Goal: Check status

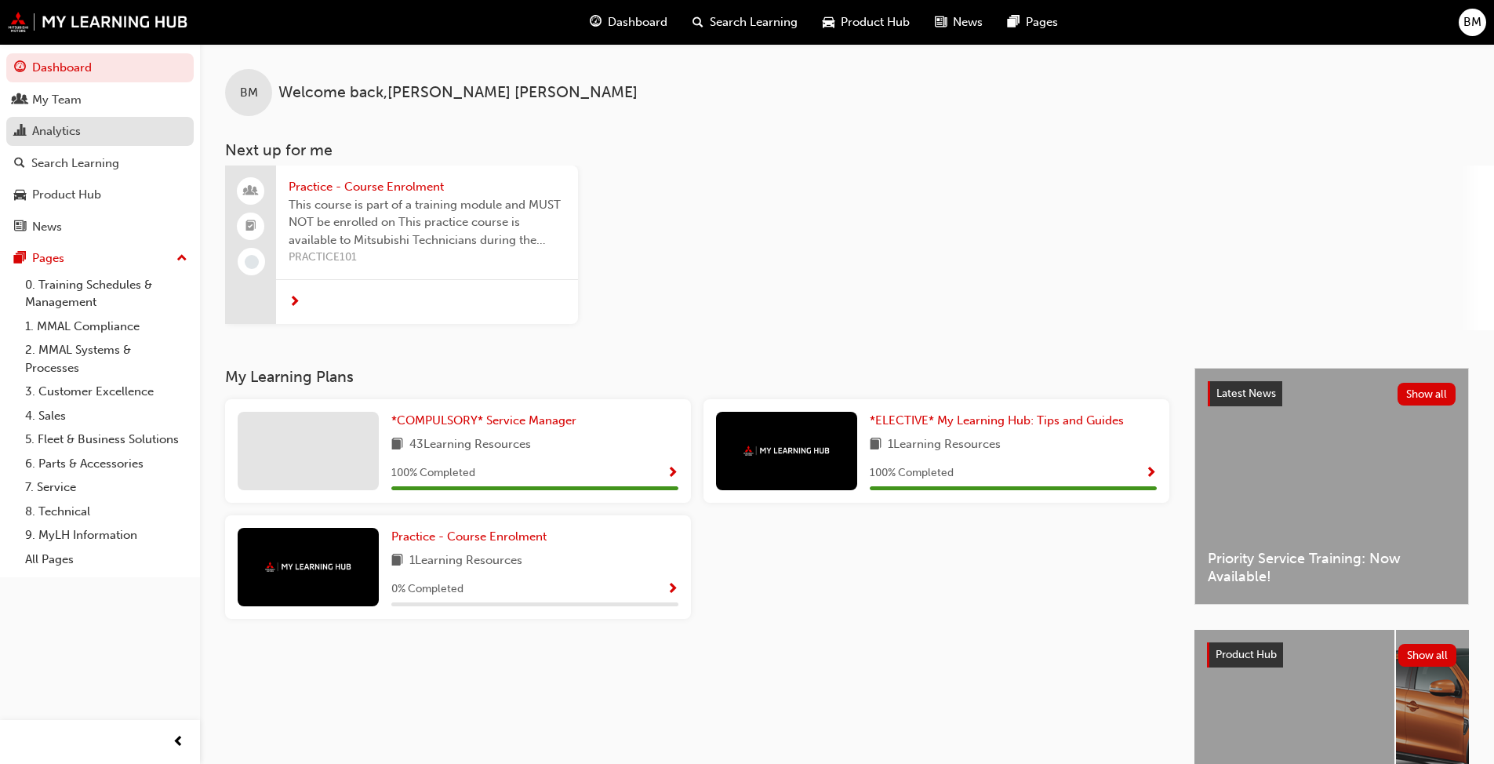
click at [68, 137] on div "Analytics" at bounding box center [56, 131] width 49 height 18
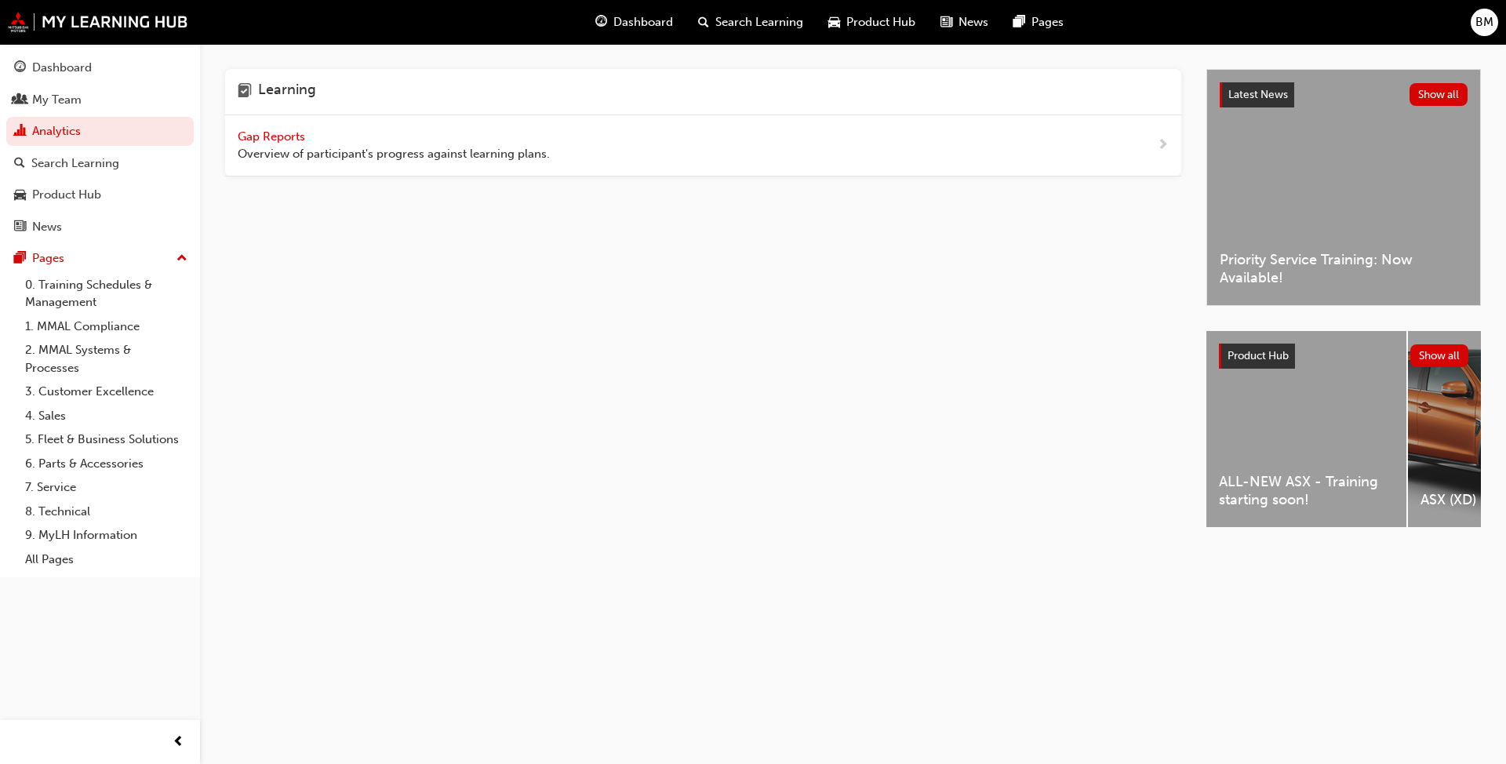
click at [262, 136] on span "Gap Reports" at bounding box center [273, 136] width 71 height 14
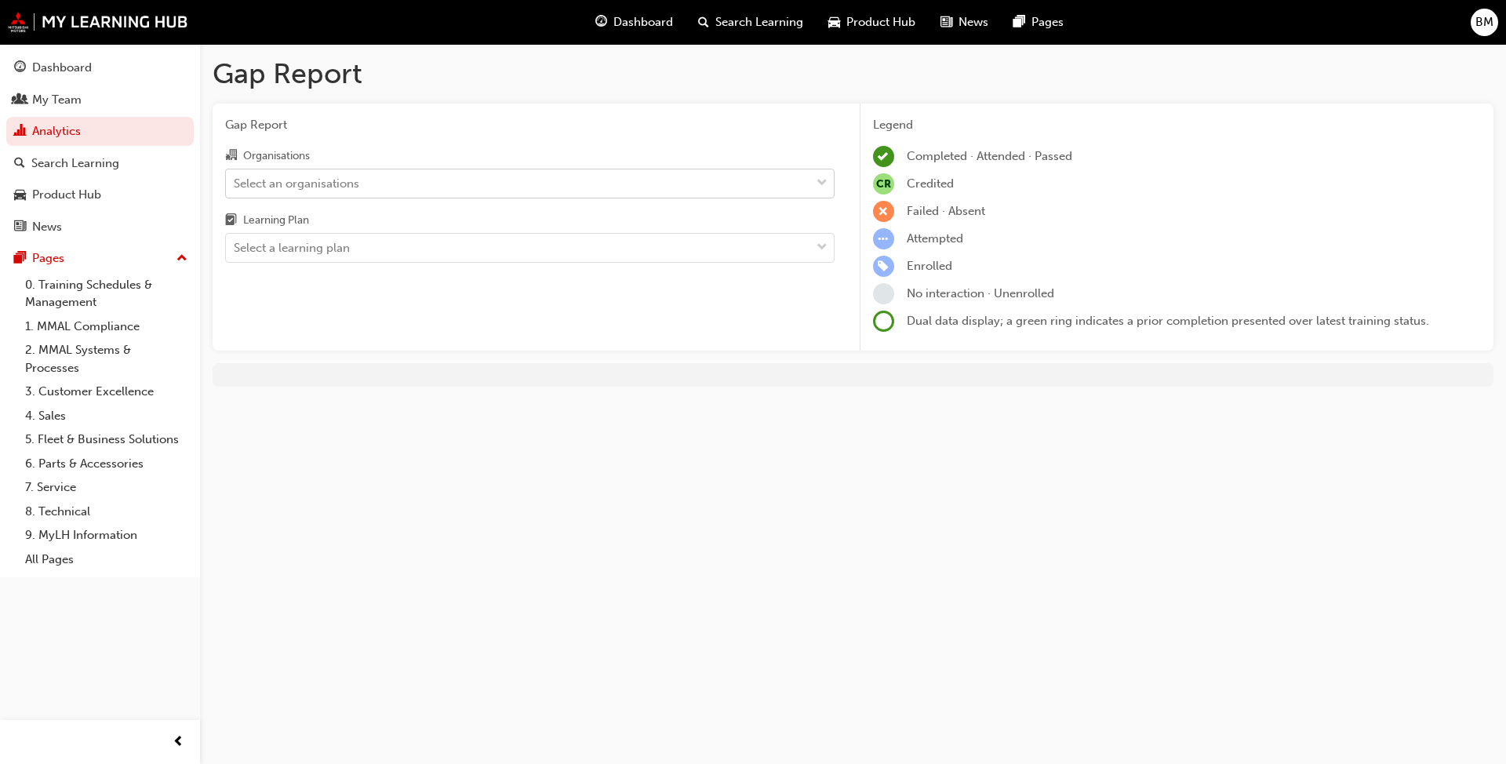
click at [507, 183] on div "Select an organisations" at bounding box center [518, 182] width 584 height 27
click at [235, 183] on input "Organisations Select an organisations" at bounding box center [235, 182] width 2 height 13
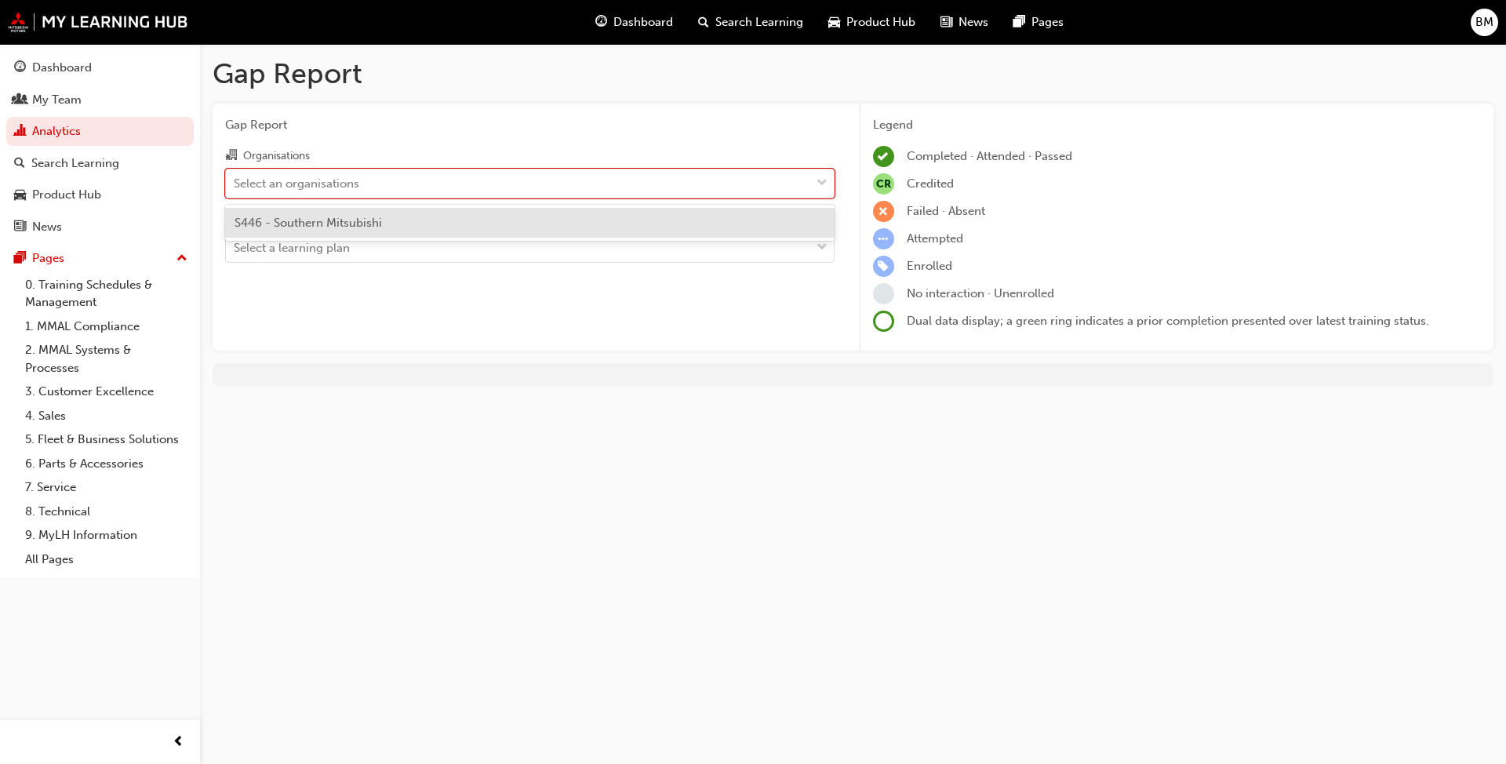
click at [492, 225] on div "S446 - Southern Mitsubishi" at bounding box center [529, 223] width 609 height 31
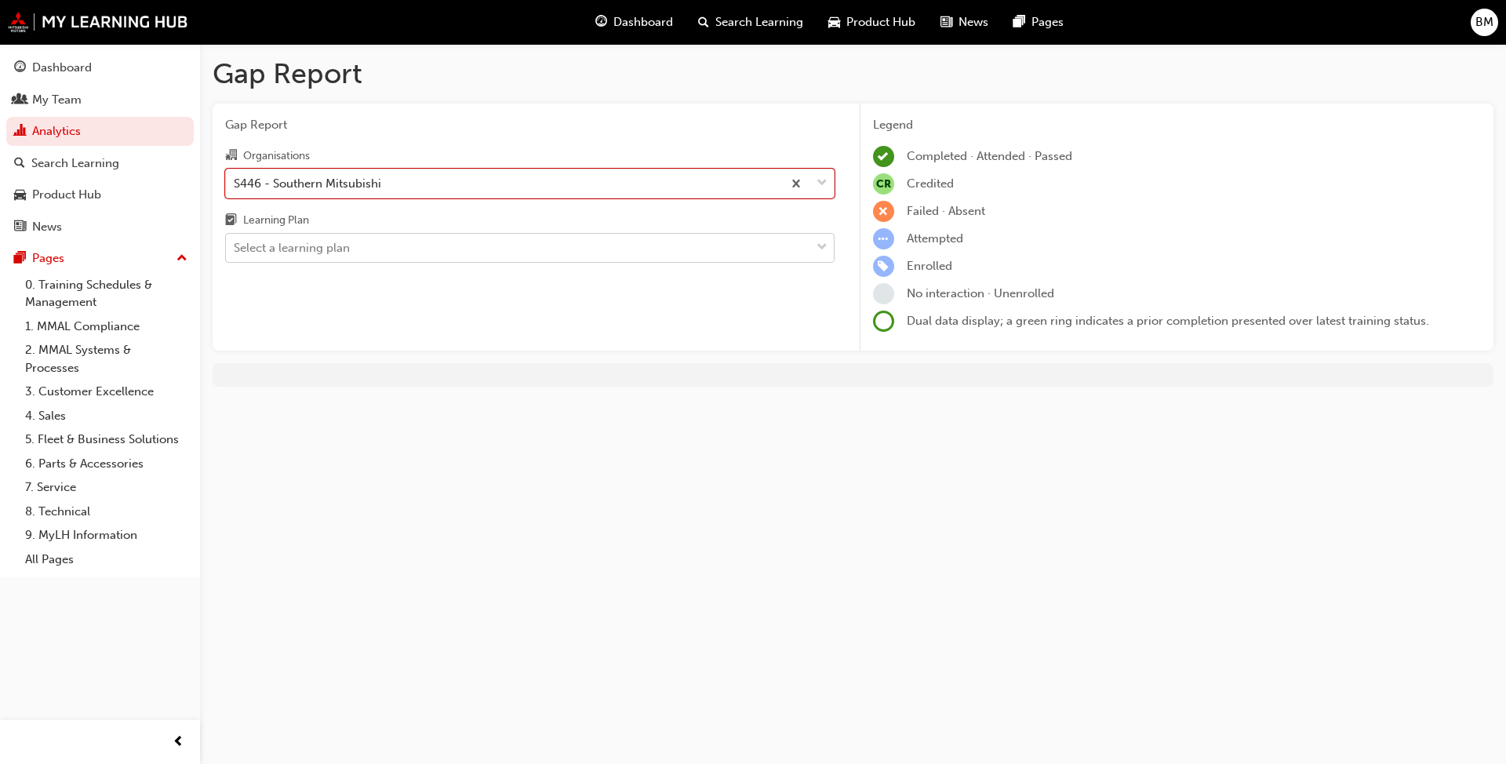
click at [482, 239] on div "Select a learning plan" at bounding box center [518, 248] width 584 height 27
click at [235, 241] on input "Learning Plan Select a learning plan" at bounding box center [235, 247] width 2 height 13
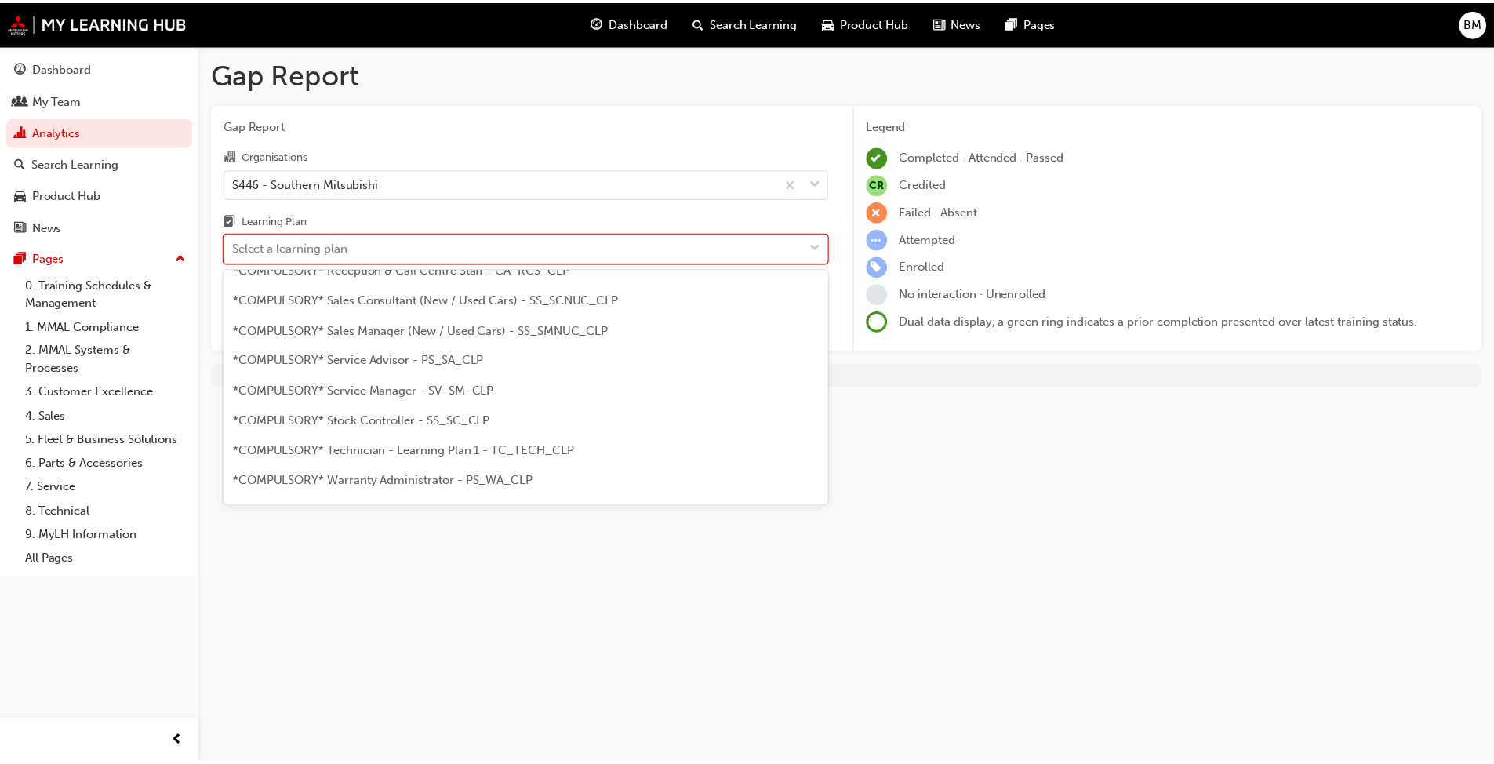
scroll to position [549, 0]
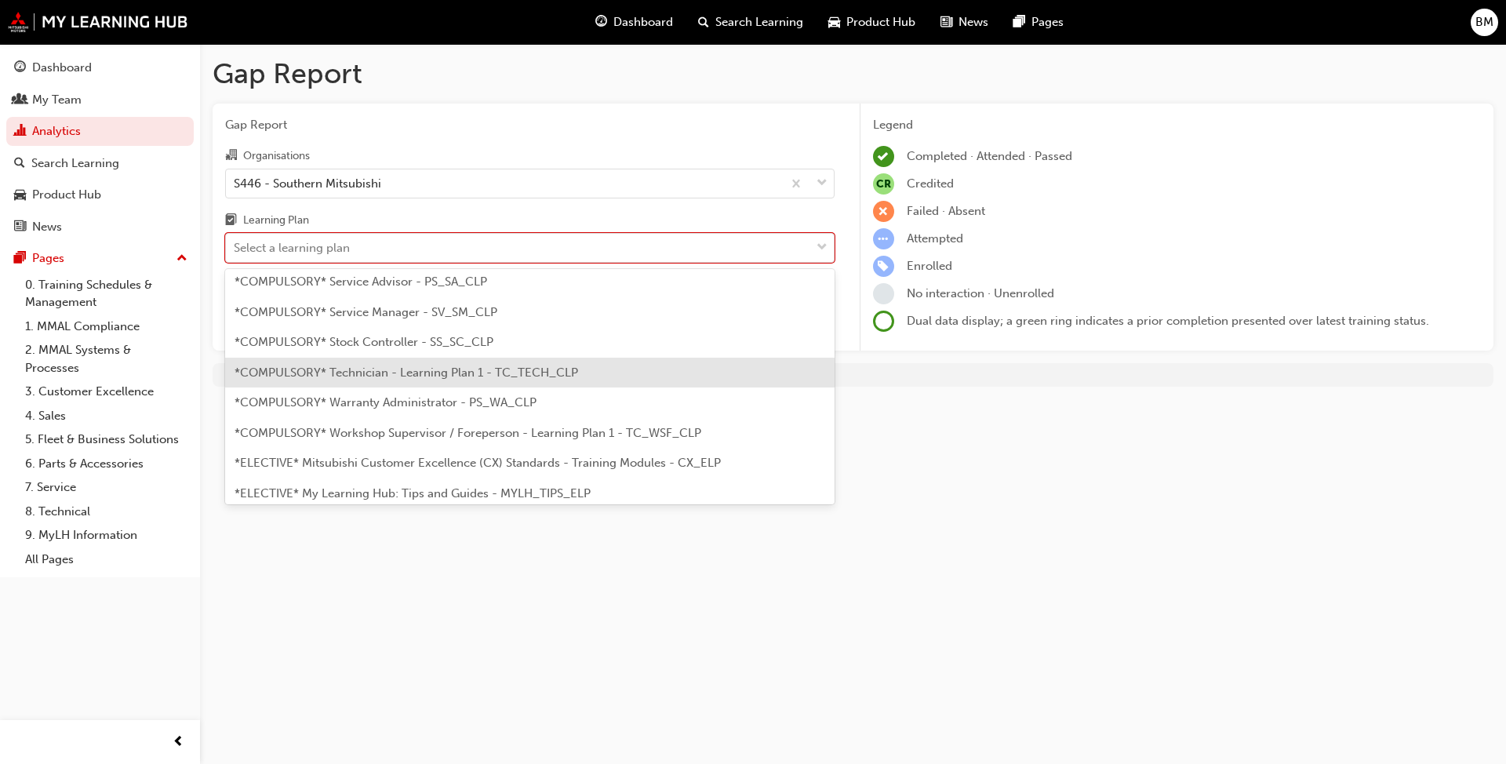
click at [411, 364] on div "*COMPULSORY* Technician - Learning Plan 1 - TC_TECH_CLP" at bounding box center [529, 373] width 609 height 31
